Goal: Task Accomplishment & Management: Use online tool/utility

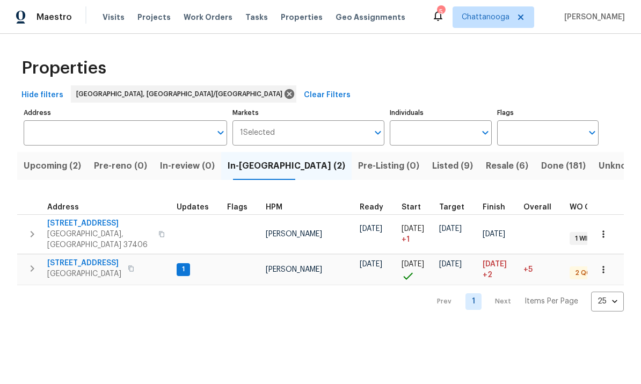
click at [84, 258] on span "[STREET_ADDRESS]" at bounding box center [84, 263] width 74 height 11
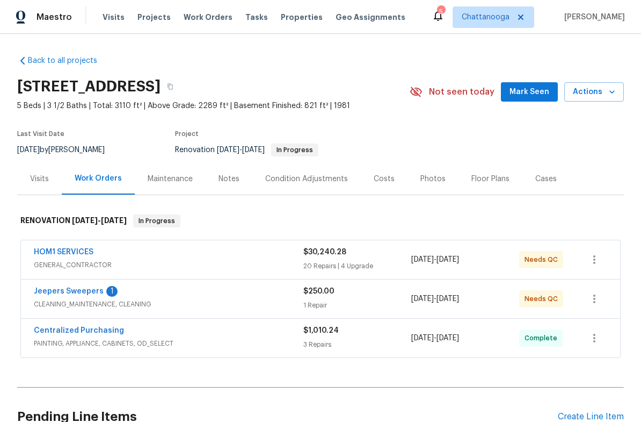
click at [383, 180] on div "Costs" at bounding box center [384, 178] width 21 height 11
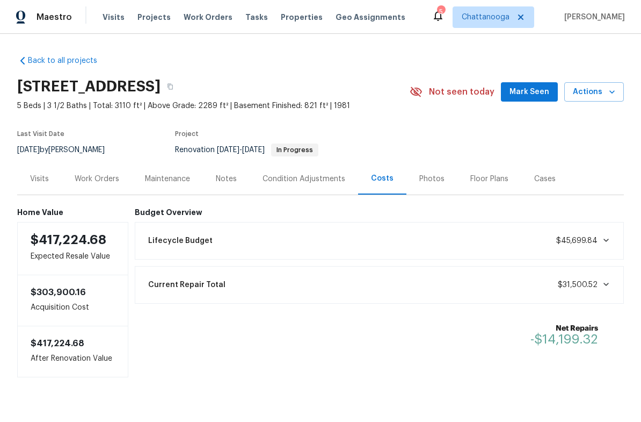
click at [281, 15] on span "Properties" at bounding box center [302, 17] width 42 height 11
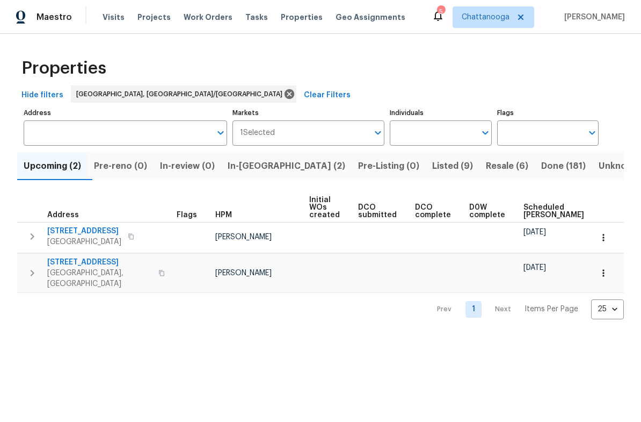
click at [78, 231] on span "1874 E State Line Rd" at bounding box center [84, 231] width 74 height 11
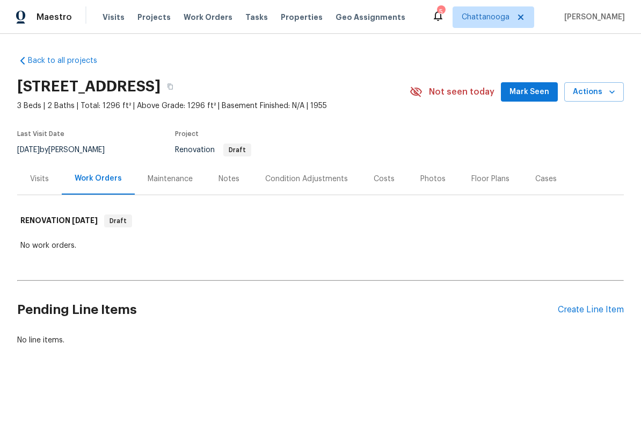
click at [285, 18] on span "Properties" at bounding box center [302, 17] width 42 height 11
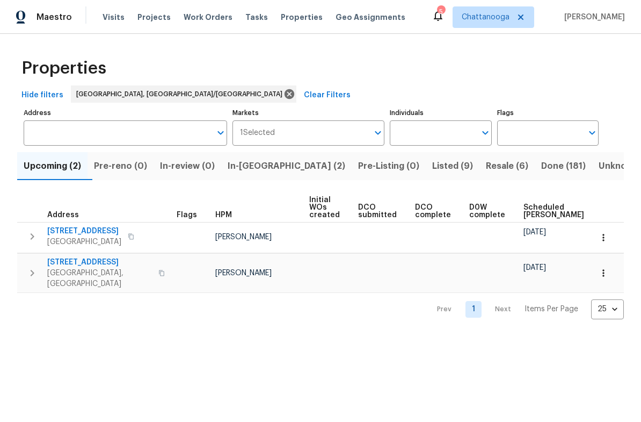
click at [263, 168] on span "In-reno (2)" at bounding box center [287, 165] width 118 height 15
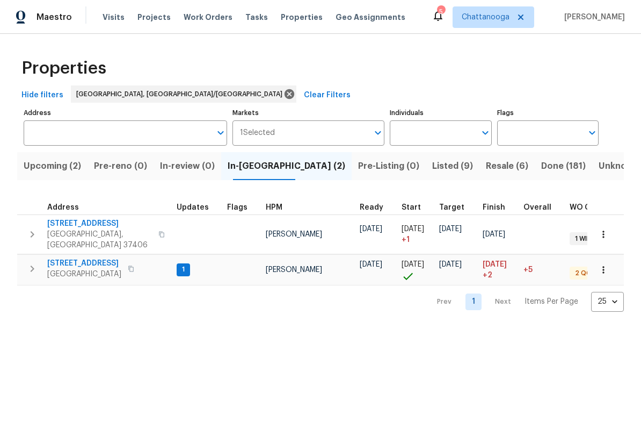
click at [69, 221] on span "2602 Forest Rd" at bounding box center [99, 223] width 105 height 11
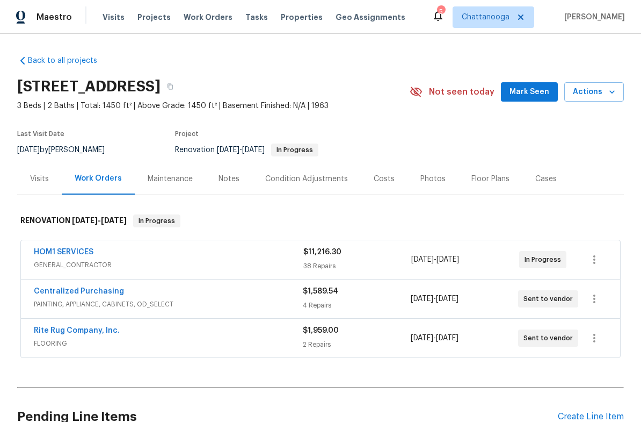
click at [63, 328] on link "Rite Rug Company, Inc." at bounding box center [77, 331] width 86 height 8
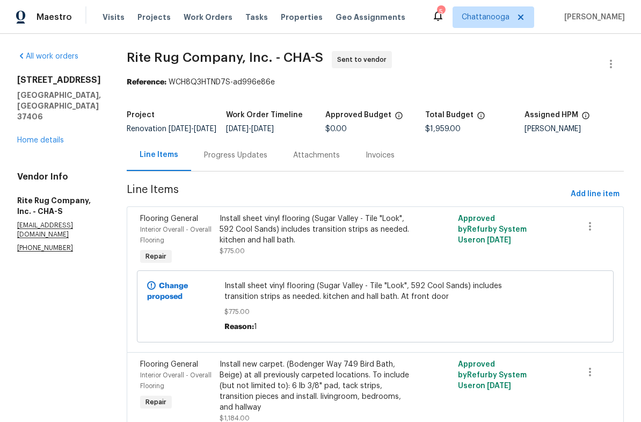
click at [250, 161] on div "Progress Updates" at bounding box center [235, 155] width 63 height 11
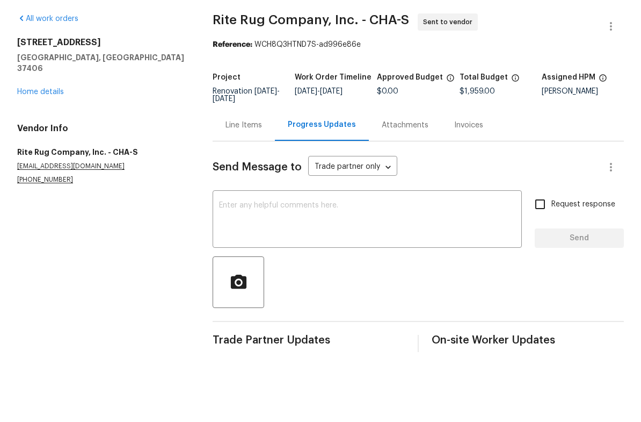
click at [240, 239] on textarea at bounding box center [367, 258] width 296 height 38
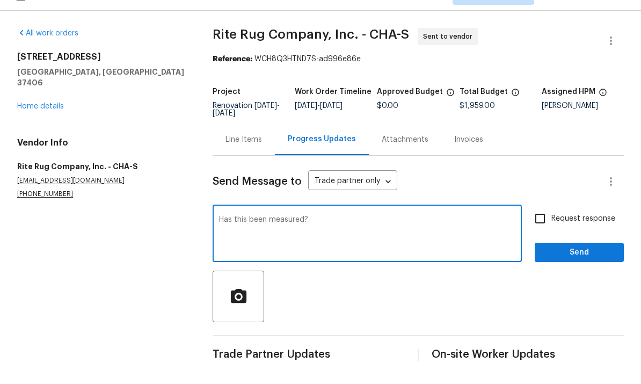
type textarea "Has this been measured?"
click at [532, 230] on input "Request response" at bounding box center [540, 241] width 23 height 23
checkbox input "true"
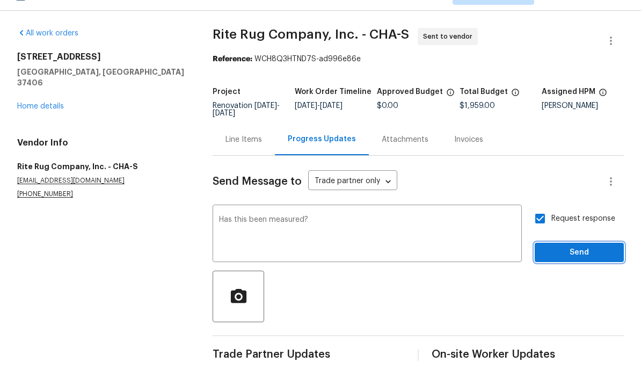
click at [578, 266] on button "Send" at bounding box center [579, 276] width 89 height 20
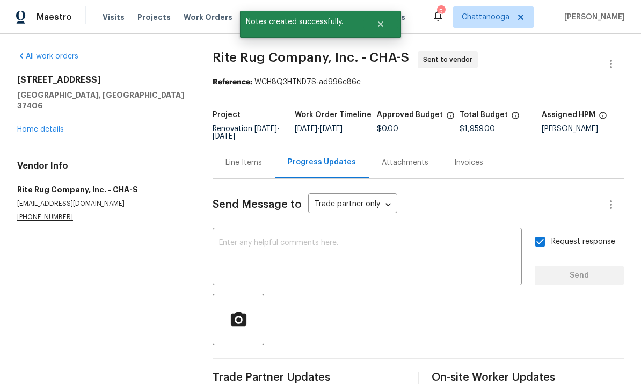
click at [24, 126] on link "Home details" at bounding box center [40, 130] width 47 height 8
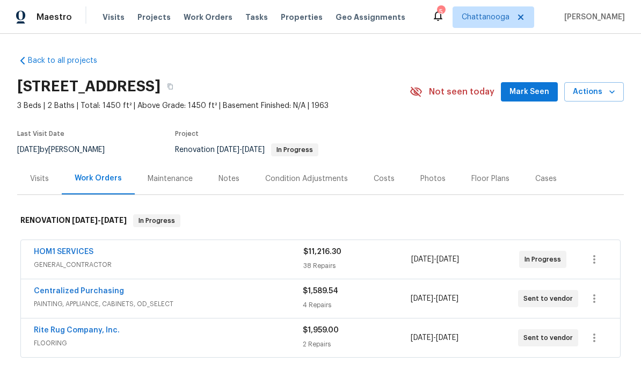
click at [285, 18] on span "Properties" at bounding box center [302, 17] width 42 height 11
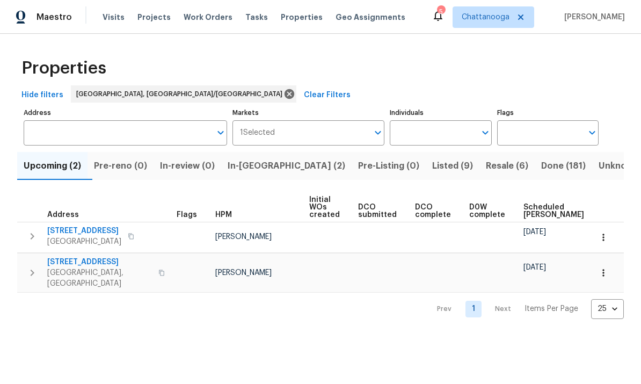
click at [261, 168] on span "In-reno (2)" at bounding box center [287, 165] width 118 height 15
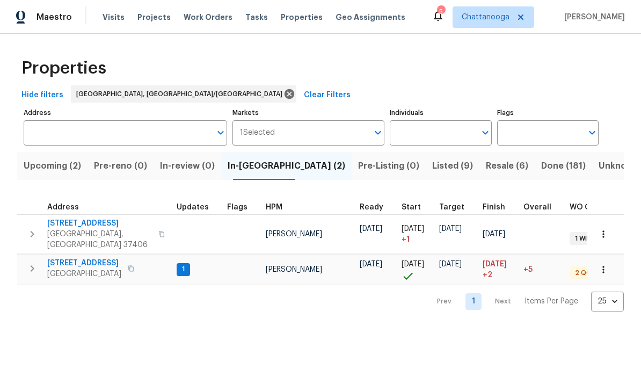
click at [76, 259] on span "6113 Shadyway Ln" at bounding box center [84, 263] width 74 height 11
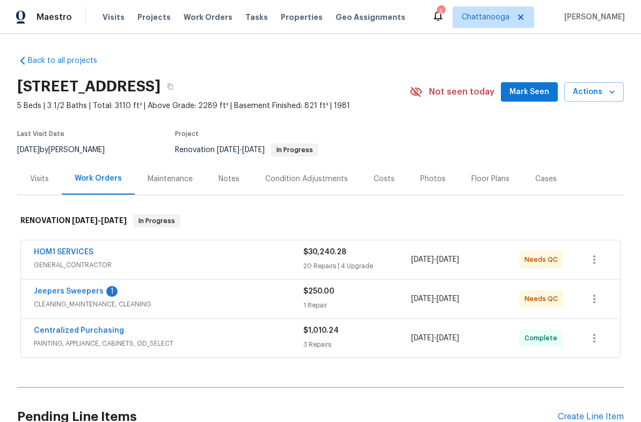
click at [587, 100] on button "Actions" at bounding box center [594, 92] width 60 height 20
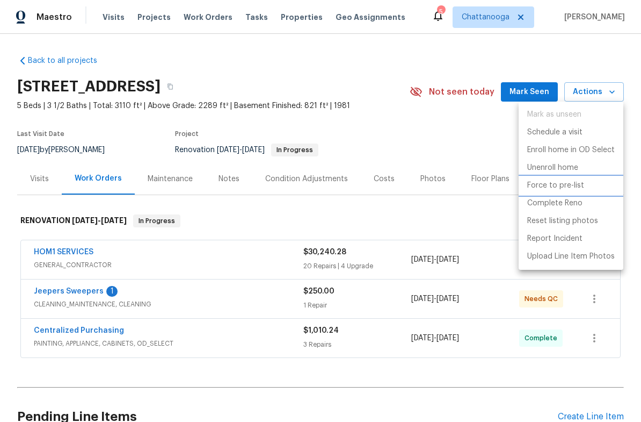
click at [571, 185] on p "Force to pre-list" at bounding box center [555, 185] width 57 height 11
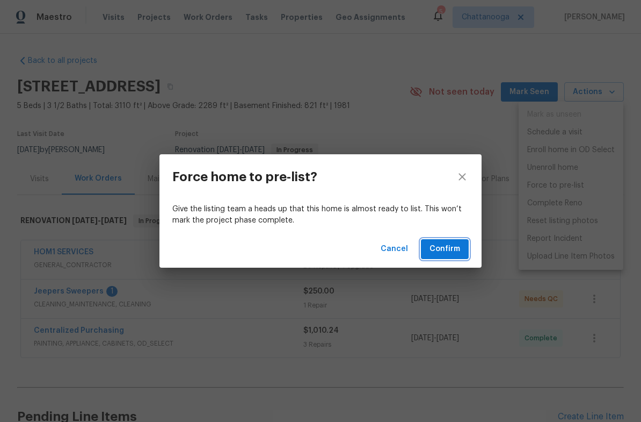
click at [460, 249] on span "Confirm" at bounding box center [445, 248] width 31 height 13
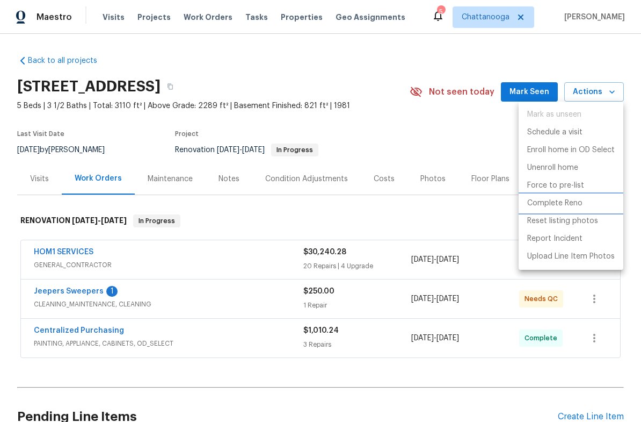
click at [575, 204] on p "Complete Reno" at bounding box center [554, 203] width 55 height 11
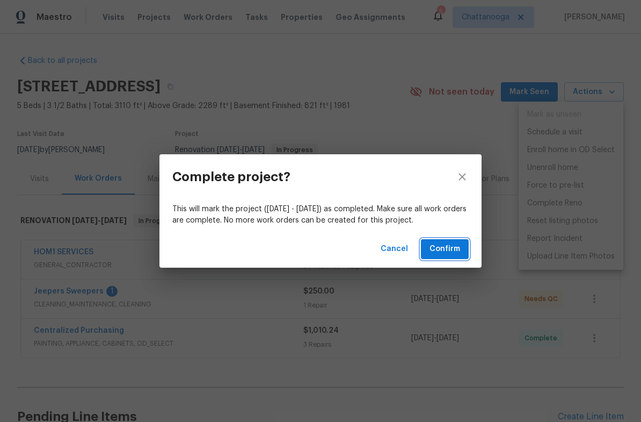
click at [455, 247] on span "Confirm" at bounding box center [445, 248] width 31 height 13
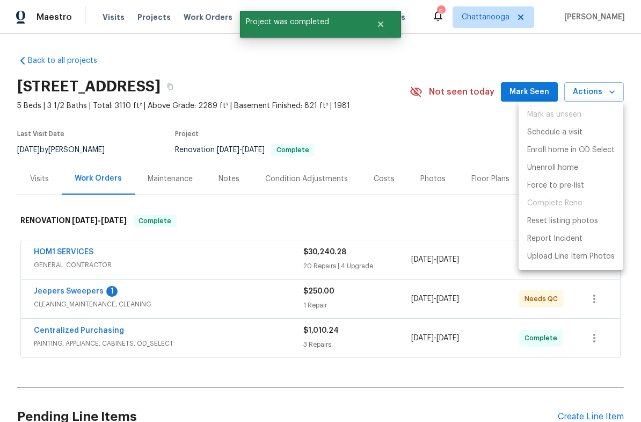
click at [88, 219] on div at bounding box center [320, 211] width 641 height 422
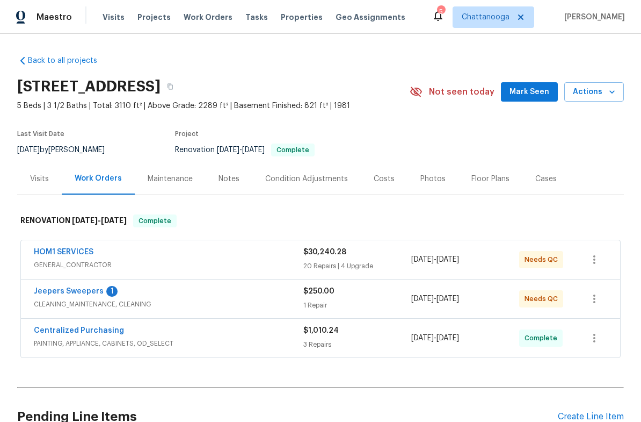
click at [430, 183] on div "Photos" at bounding box center [433, 178] width 25 height 11
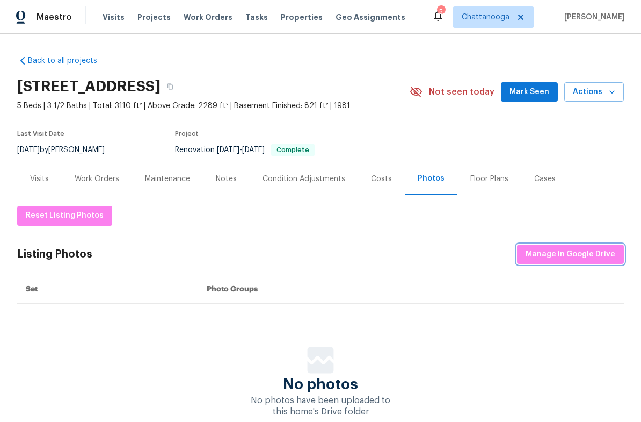
click at [597, 253] on span "Manage in Google Drive" at bounding box center [571, 254] width 90 height 13
